Goal: Task Accomplishment & Management: Use online tool/utility

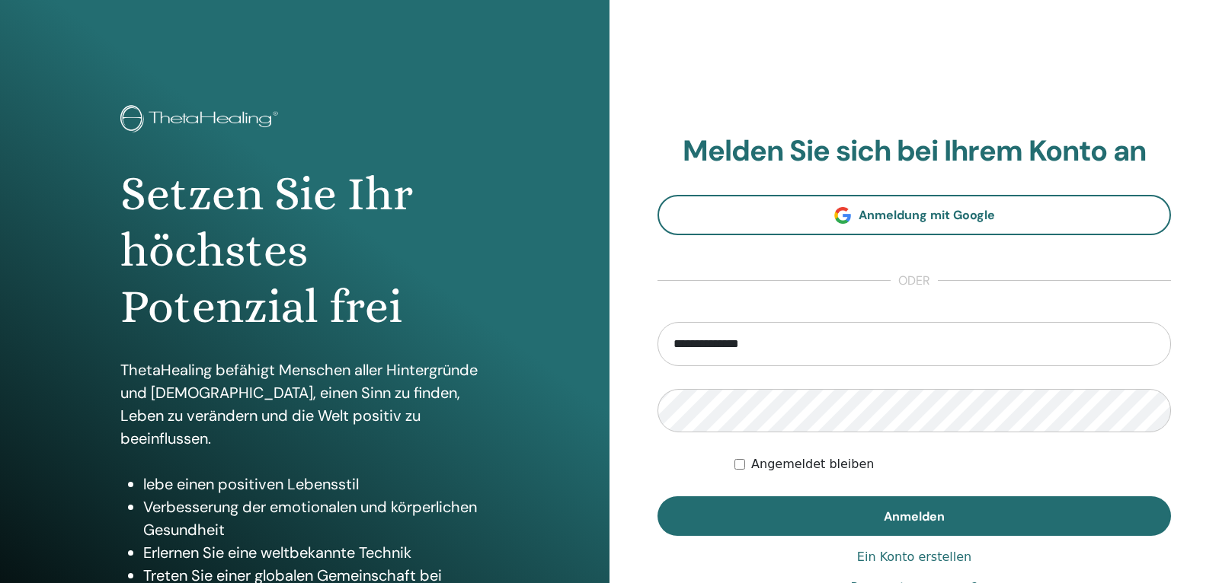
type input "**********"
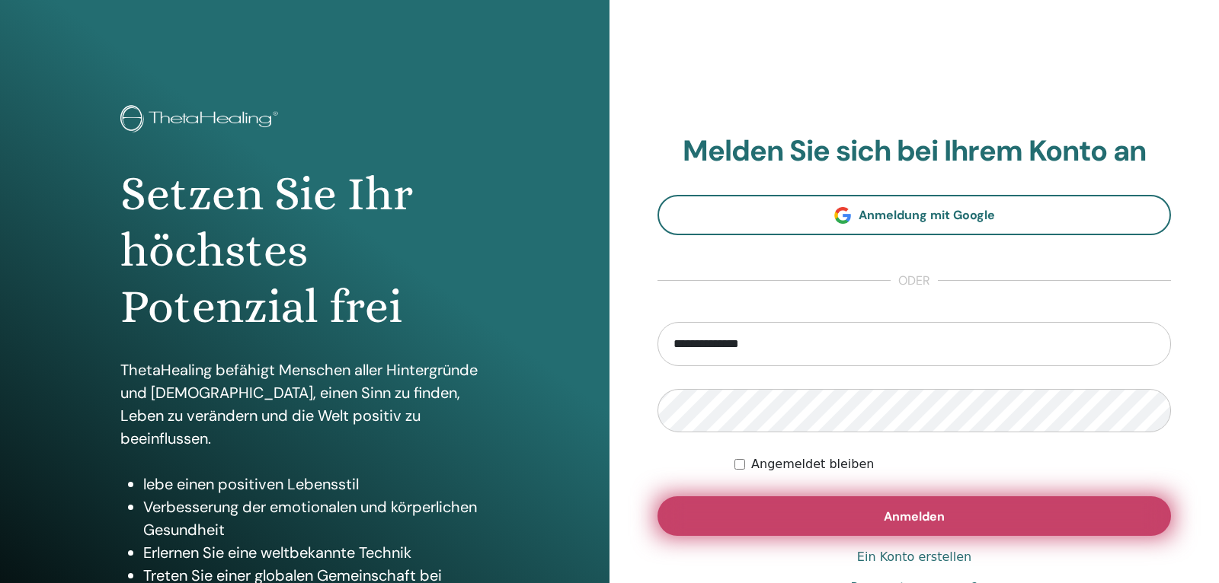
click at [944, 529] on button "Anmelden" at bounding box center [913, 517] width 513 height 40
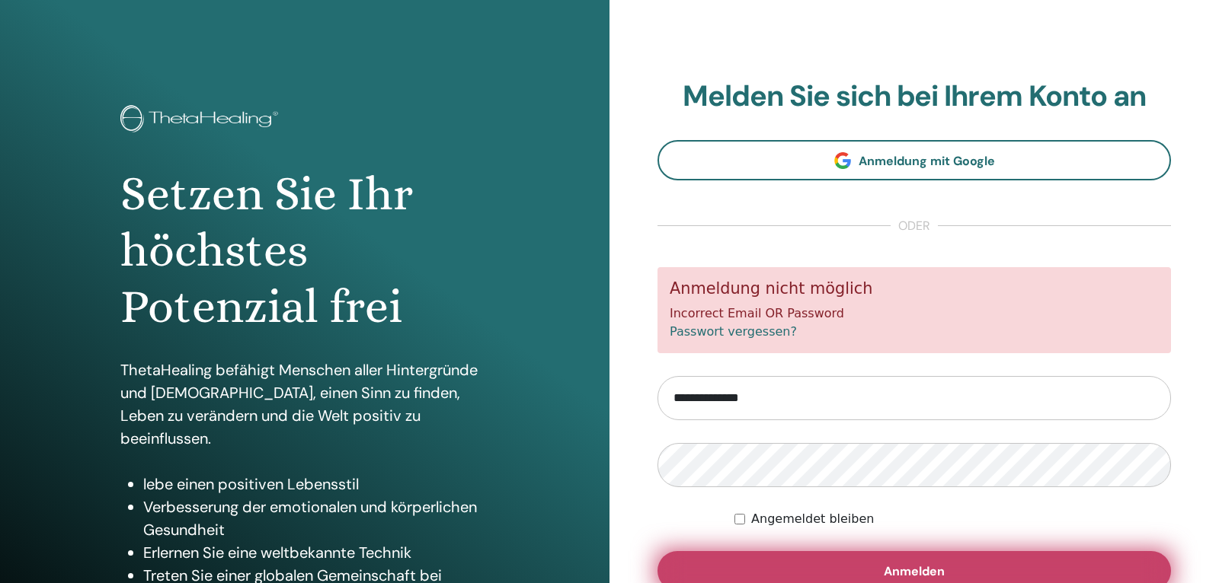
click at [928, 571] on span "Anmelden" at bounding box center [914, 572] width 61 height 16
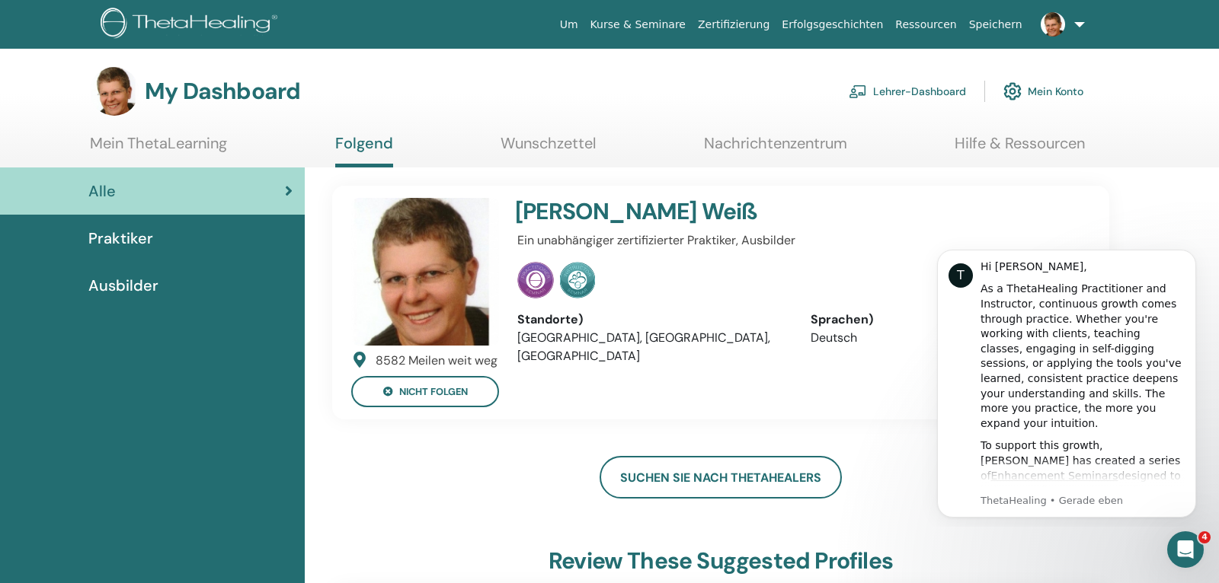
click at [137, 286] on span "Ausbilder" at bounding box center [123, 285] width 70 height 23
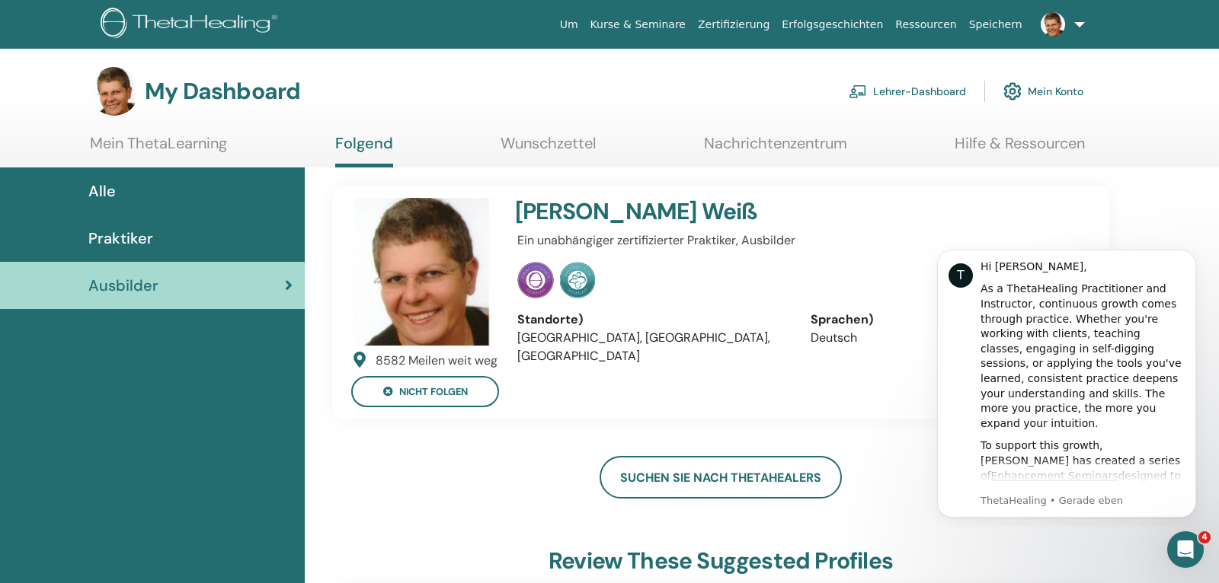
click at [909, 89] on link "Lehrer-Dashboard" at bounding box center [907, 92] width 117 height 34
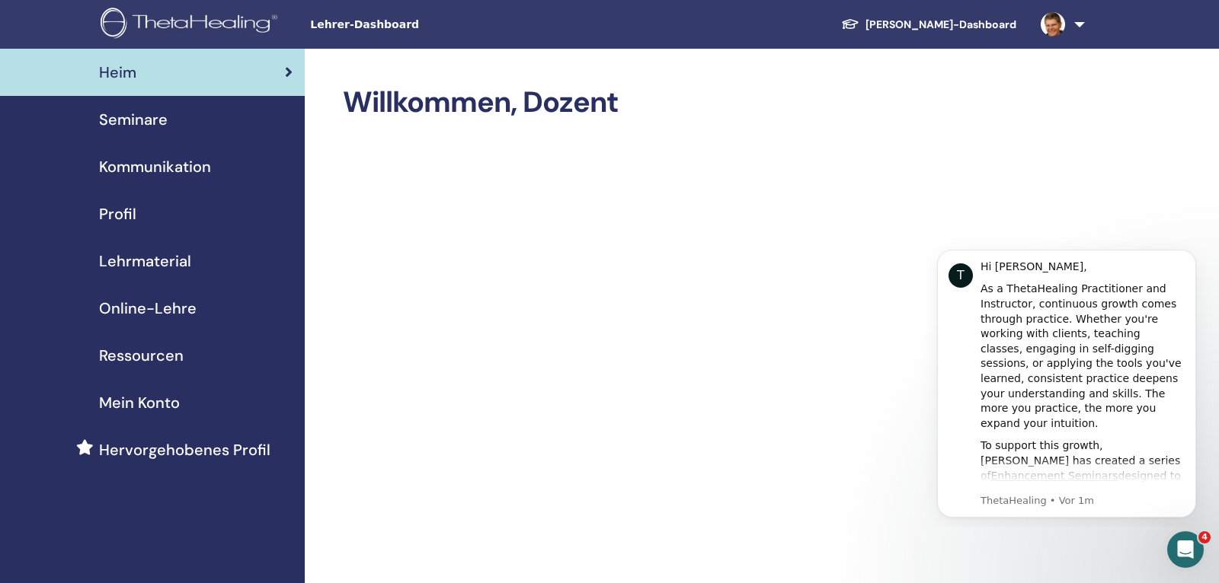
click at [120, 124] on span "Seminare" at bounding box center [133, 119] width 69 height 23
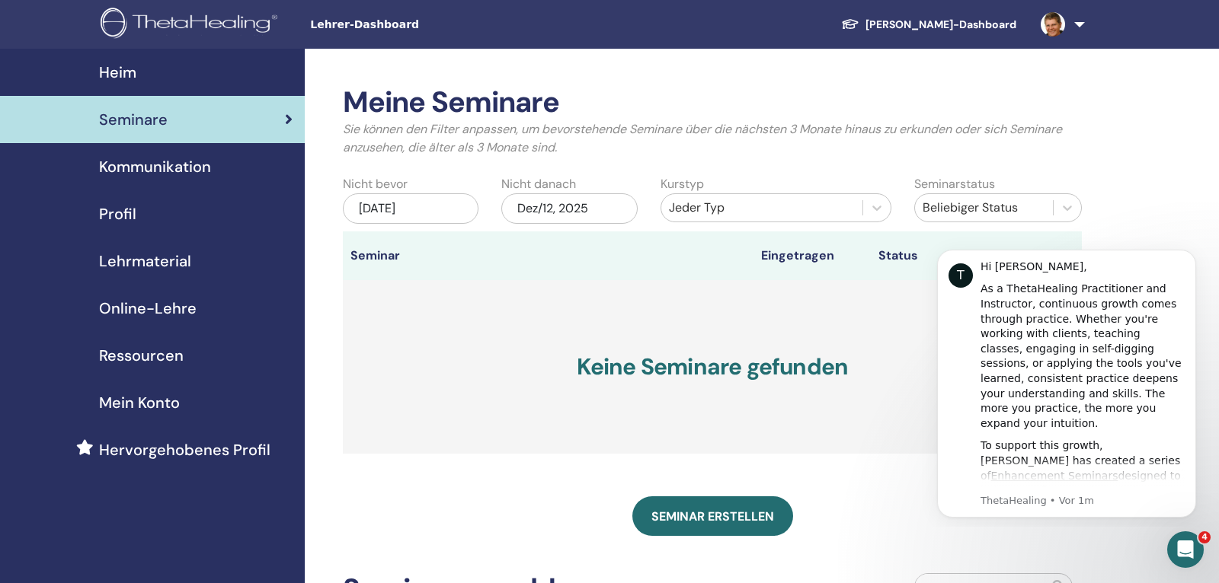
click at [152, 304] on span "Online-Lehre" at bounding box center [147, 308] width 97 height 23
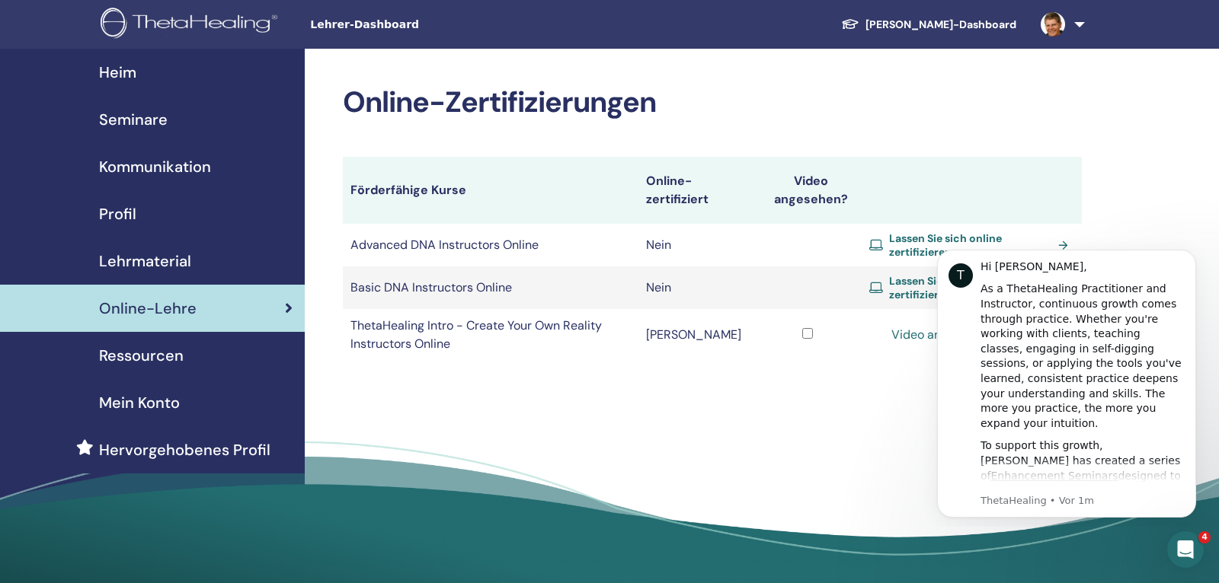
click at [143, 260] on span "Lehrmaterial" at bounding box center [145, 261] width 92 height 23
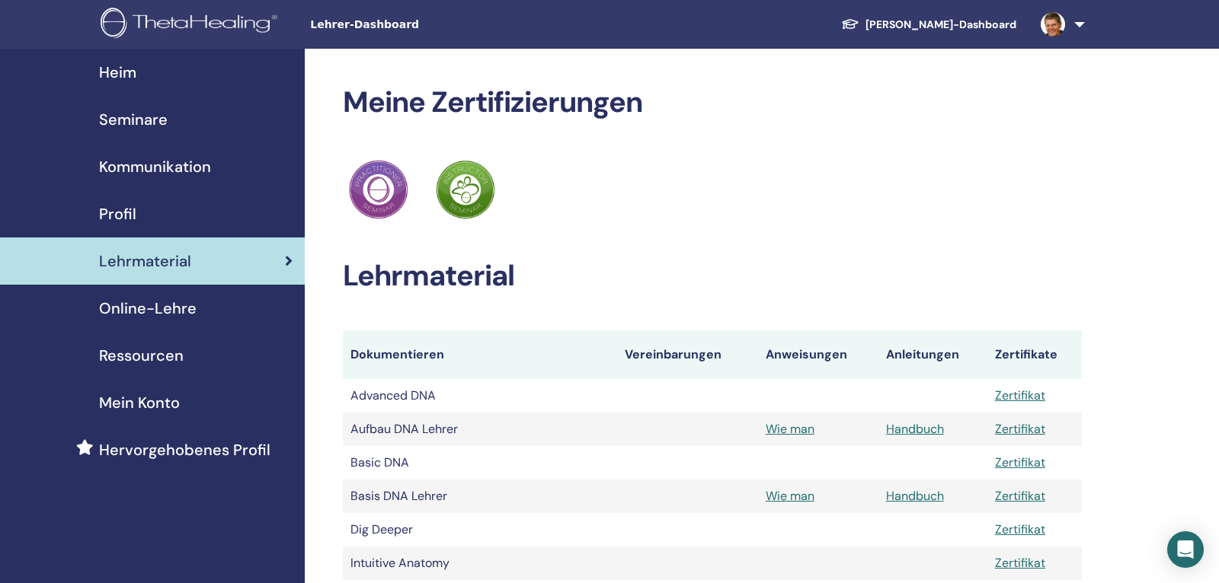
click at [116, 211] on span "Profil" at bounding box center [117, 214] width 37 height 23
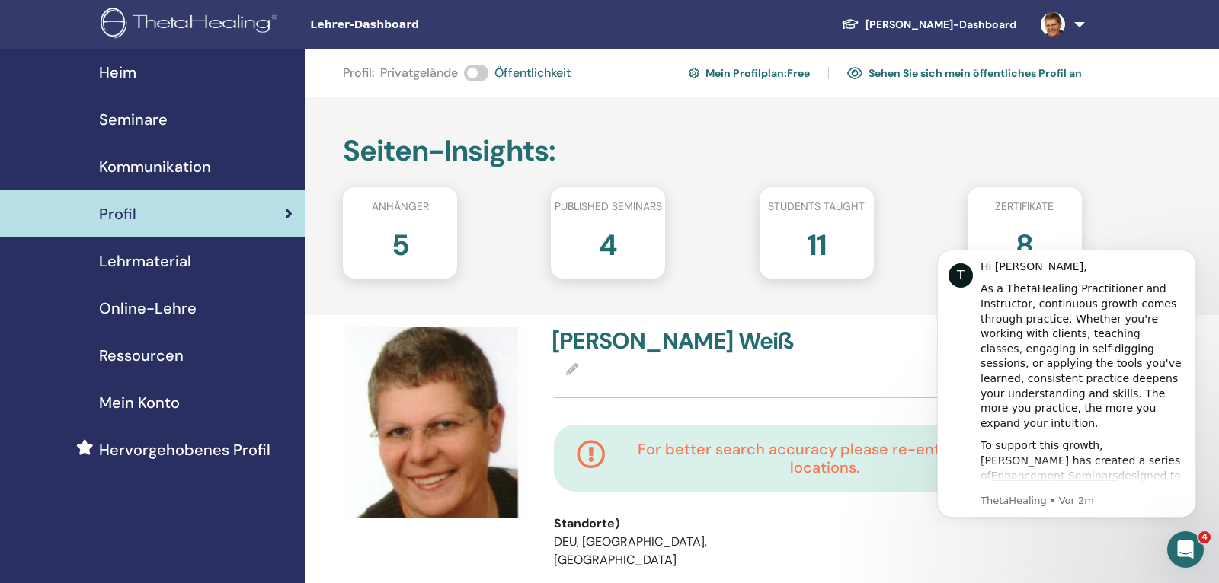
click at [132, 254] on span "Lehrmaterial" at bounding box center [145, 261] width 92 height 23
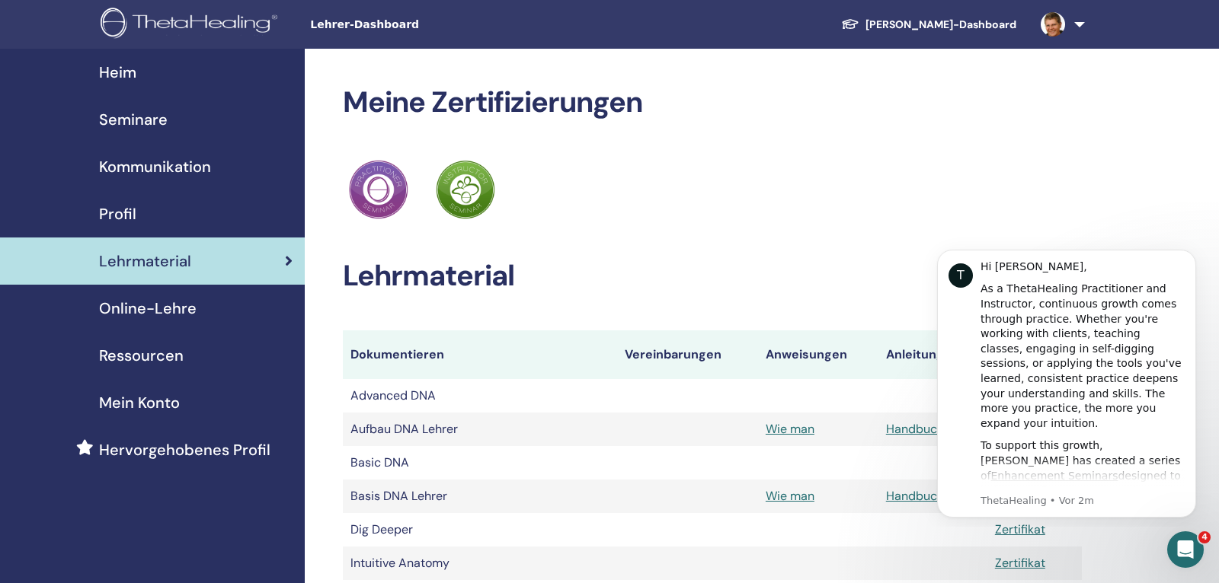
click at [153, 116] on span "Seminare" at bounding box center [133, 119] width 69 height 23
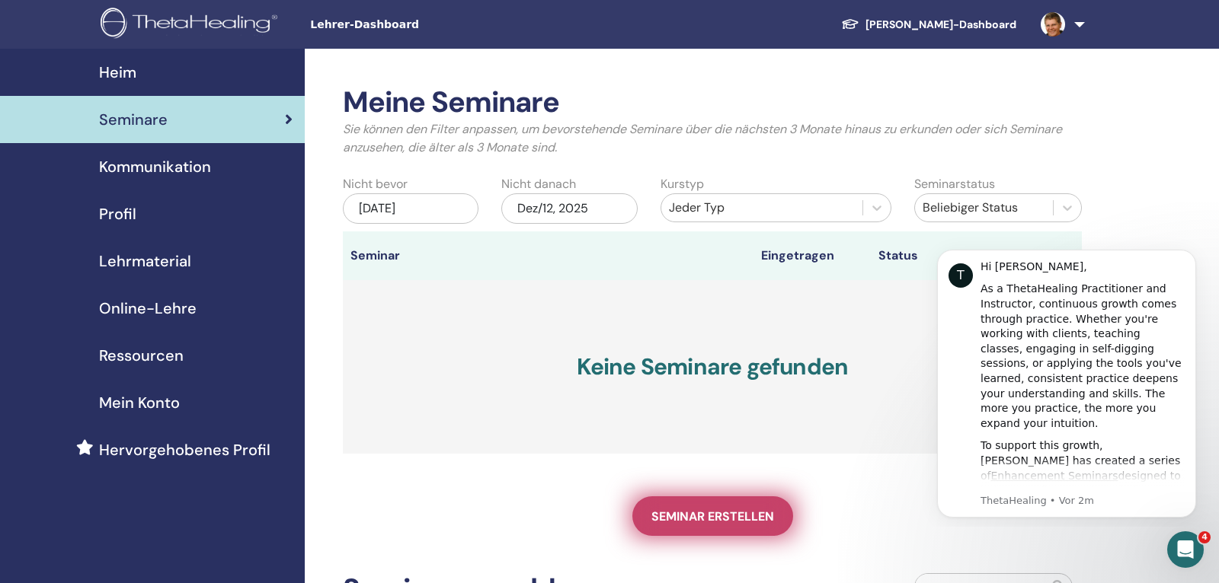
click at [734, 516] on span "Seminar erstellen" at bounding box center [712, 517] width 123 height 16
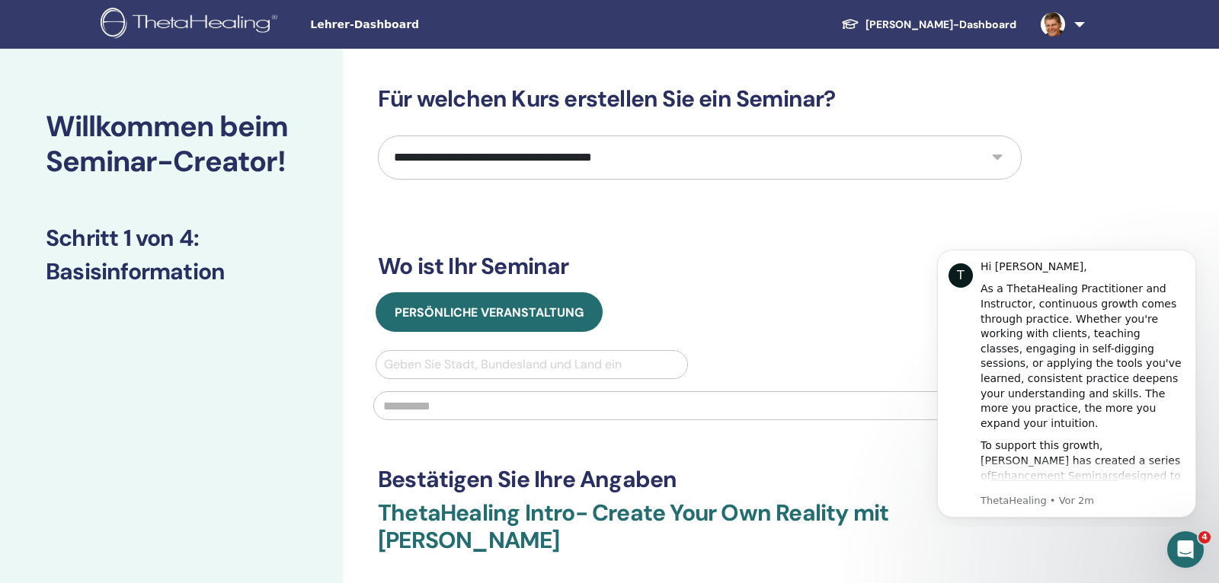
click at [378, 136] on select "**********" at bounding box center [700, 158] width 644 height 44
select select "*"
click option "*********" at bounding box center [0, 0] width 0 height 0
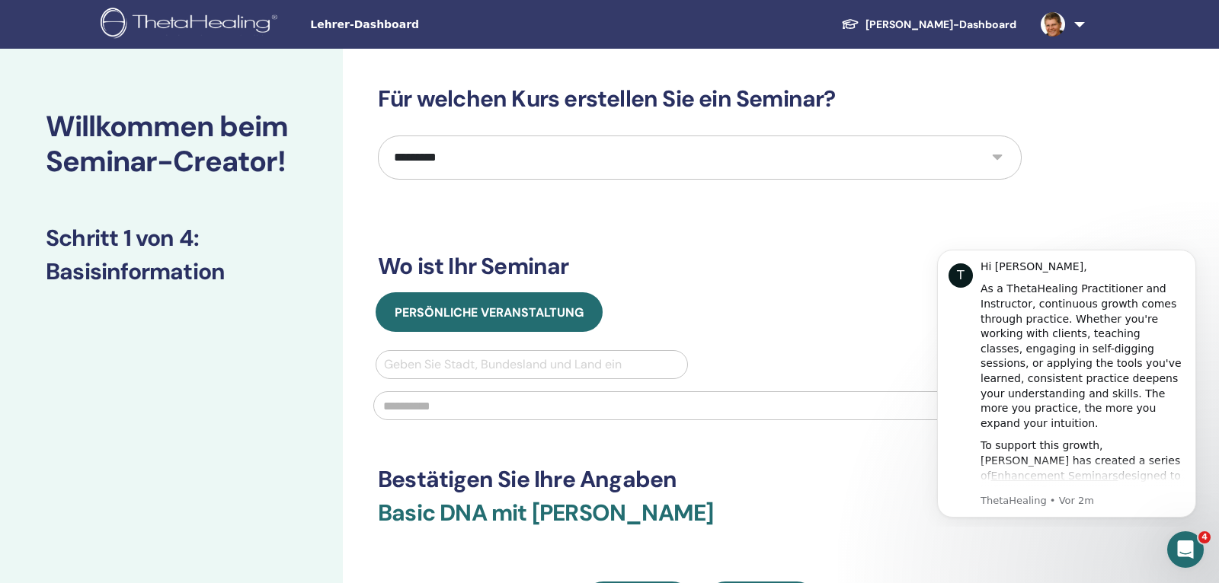
click at [1083, 21] on link at bounding box center [1059, 24] width 62 height 49
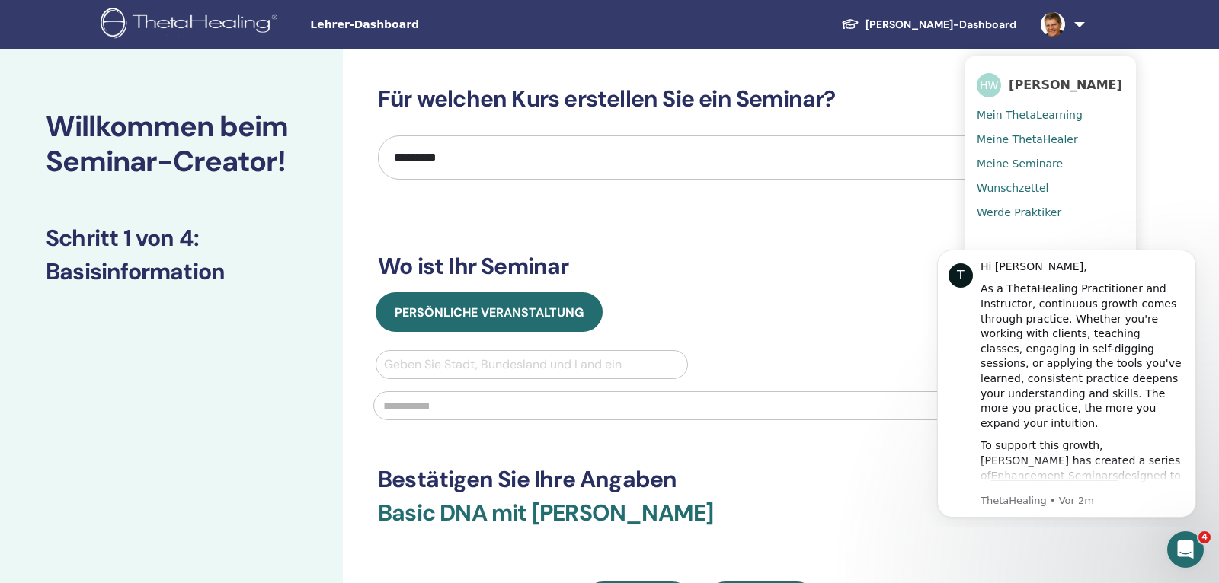
click at [169, 514] on div "Willkommen beim Seminar-Creator! Schritt 1 von 4 : Basisinformation" at bounding box center [171, 443] width 343 height 789
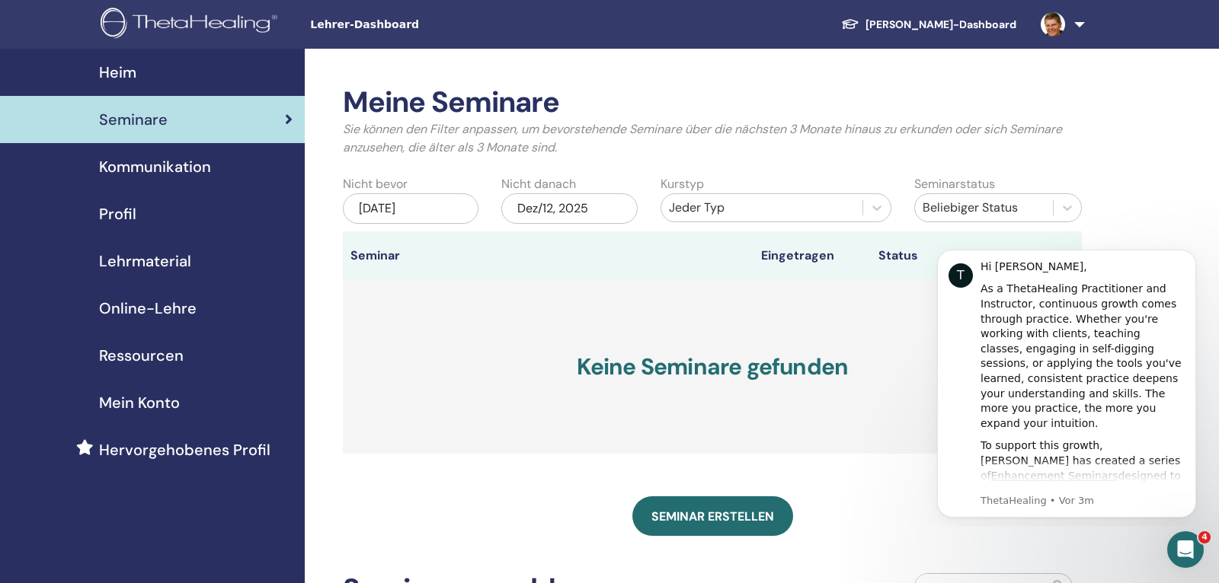
click at [161, 263] on span "Lehrmaterial" at bounding box center [145, 261] width 92 height 23
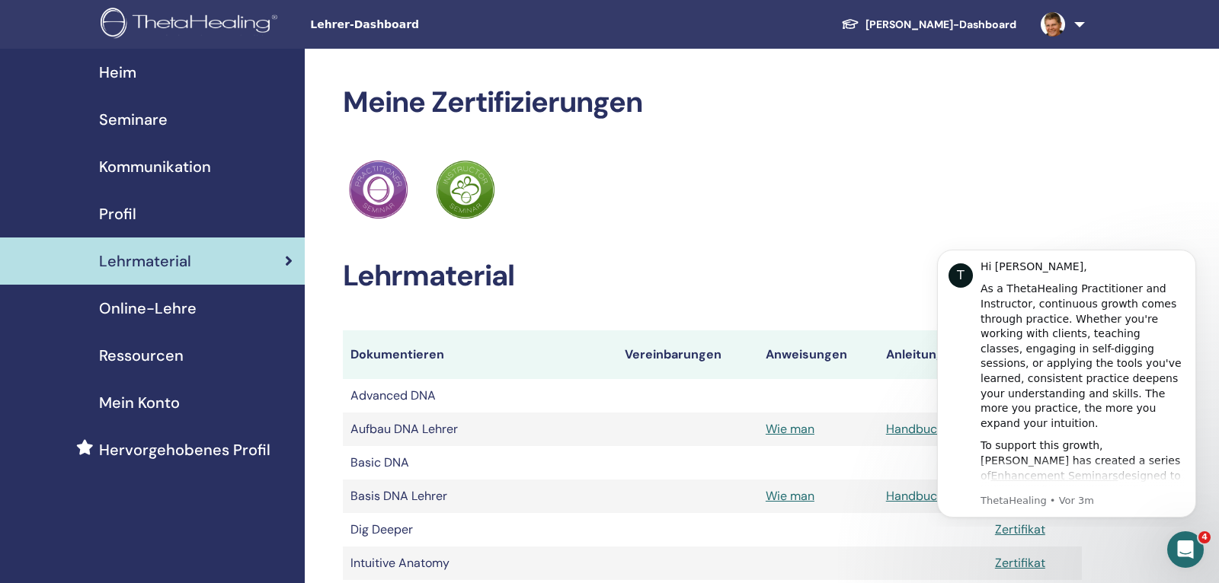
click at [1080, 25] on link at bounding box center [1059, 24] width 62 height 49
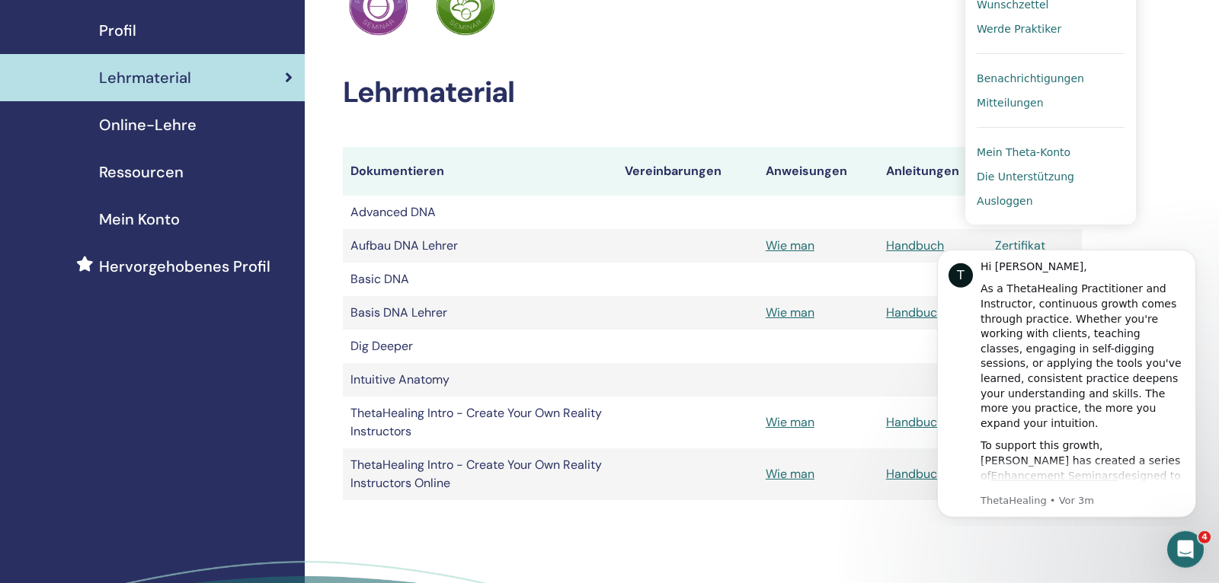
scroll to position [240, 0]
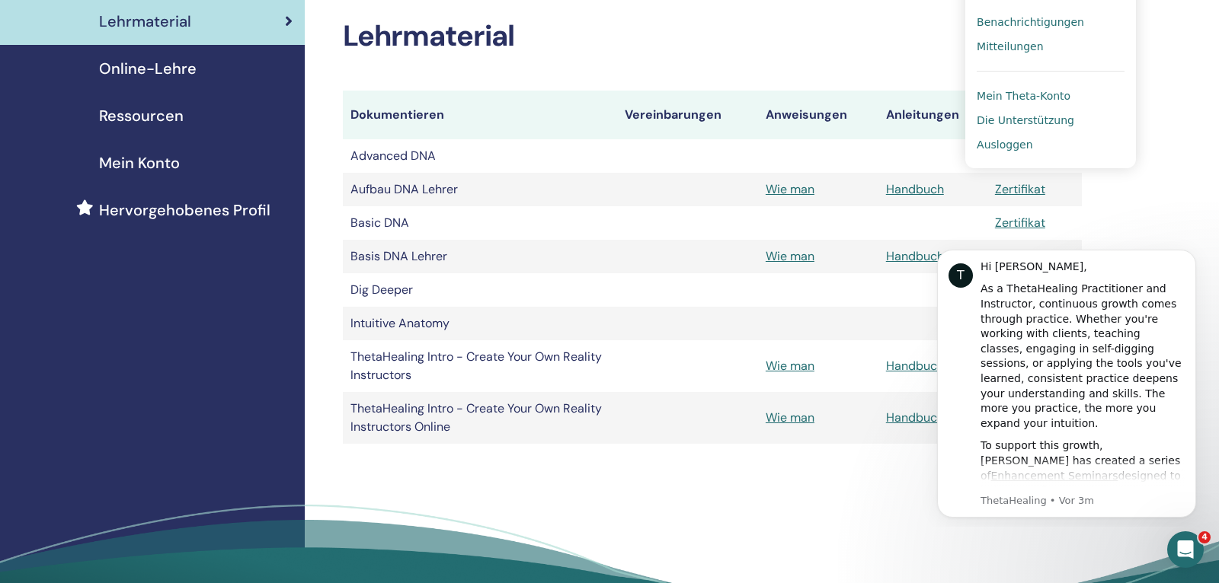
click at [998, 139] on span "Ausloggen" at bounding box center [1004, 145] width 56 height 14
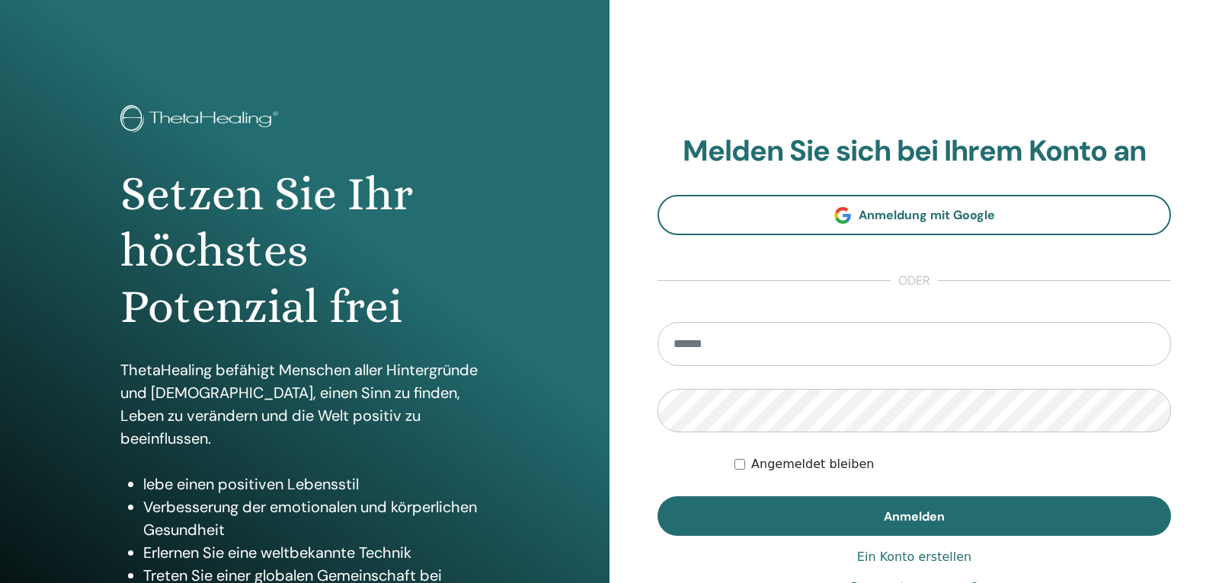
click at [743, 2] on div "**********" at bounding box center [913, 365] width 609 height 731
